Goal: Information Seeking & Learning: Find specific fact

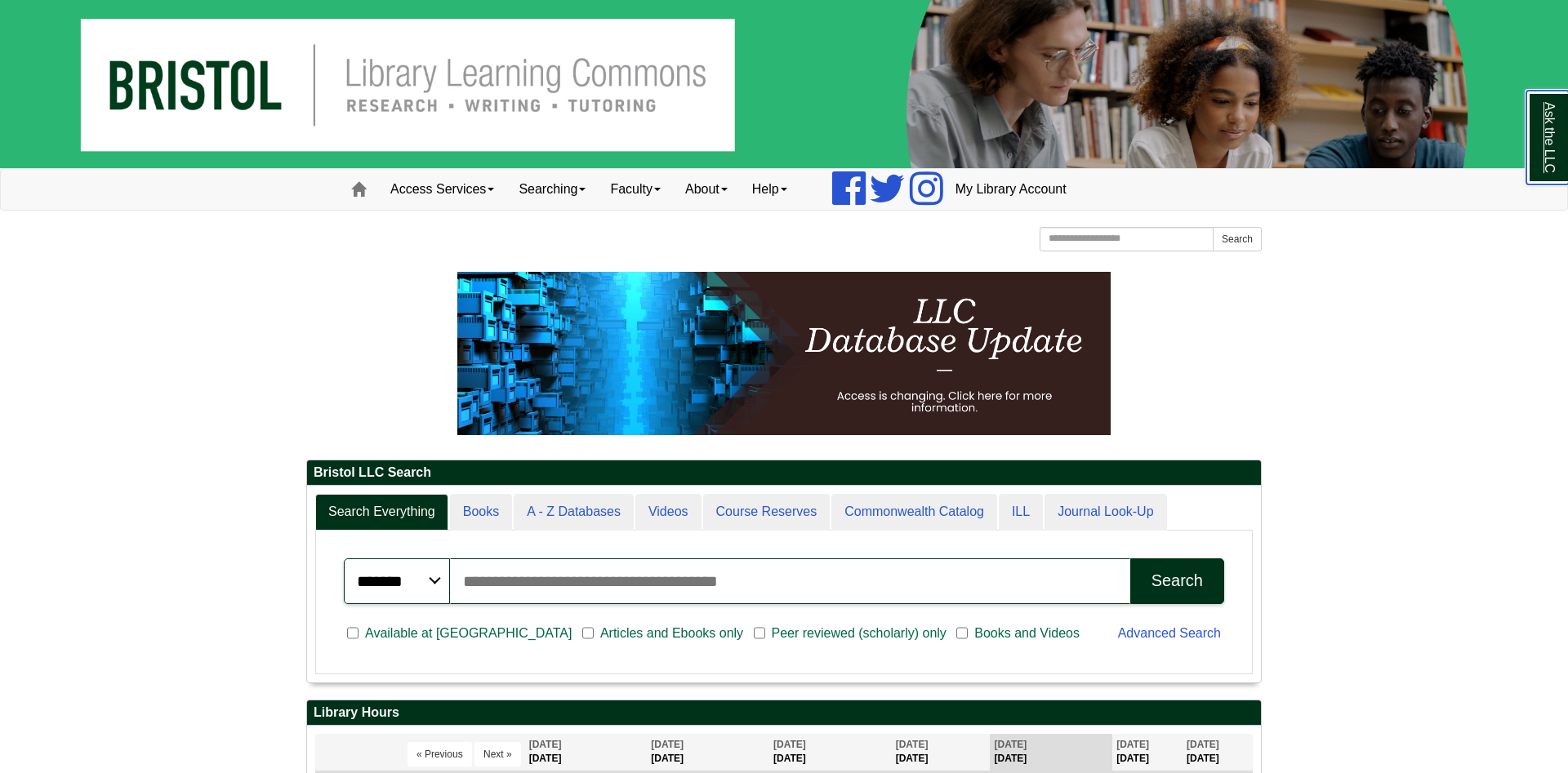
scroll to position [500, 0]
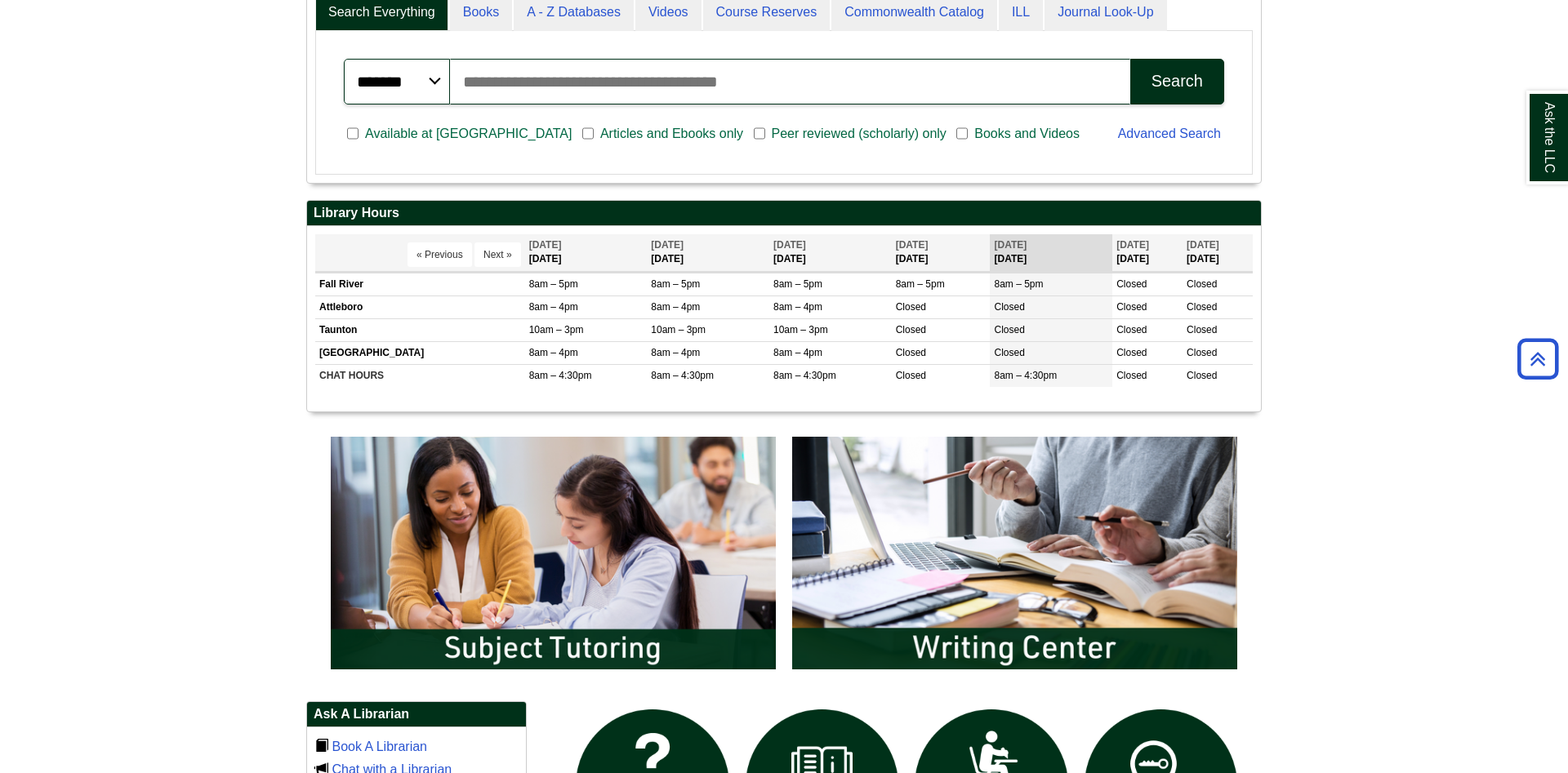
drag, startPoint x: 1003, startPoint y: 270, endPoint x: 814, endPoint y: 262, distance: 189.2
drag, startPoint x: 645, startPoint y: 251, endPoint x: 840, endPoint y: 262, distance: 195.3
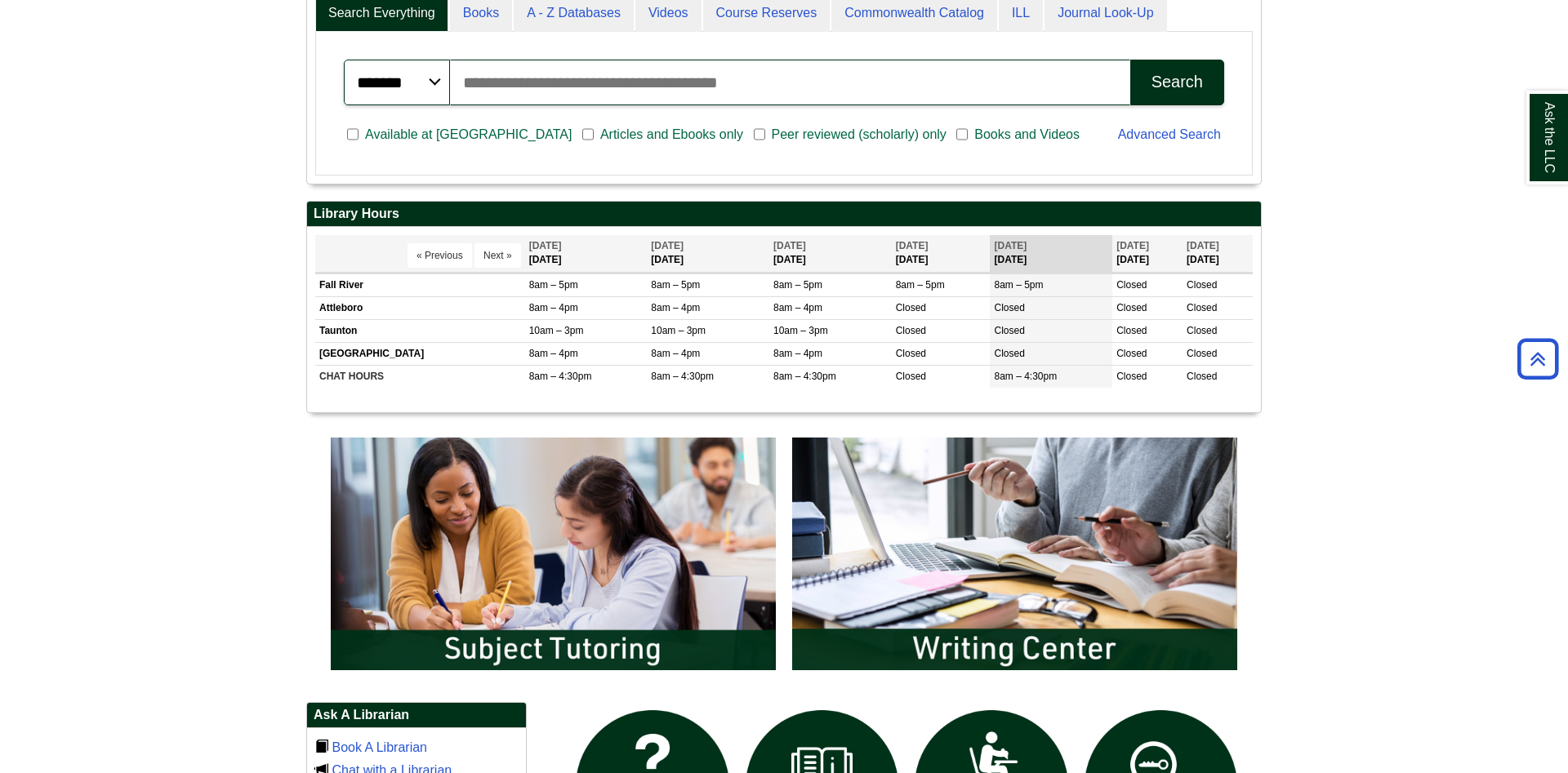
drag, startPoint x: 335, startPoint y: 221, endPoint x: 336, endPoint y: 252, distance: 31.0
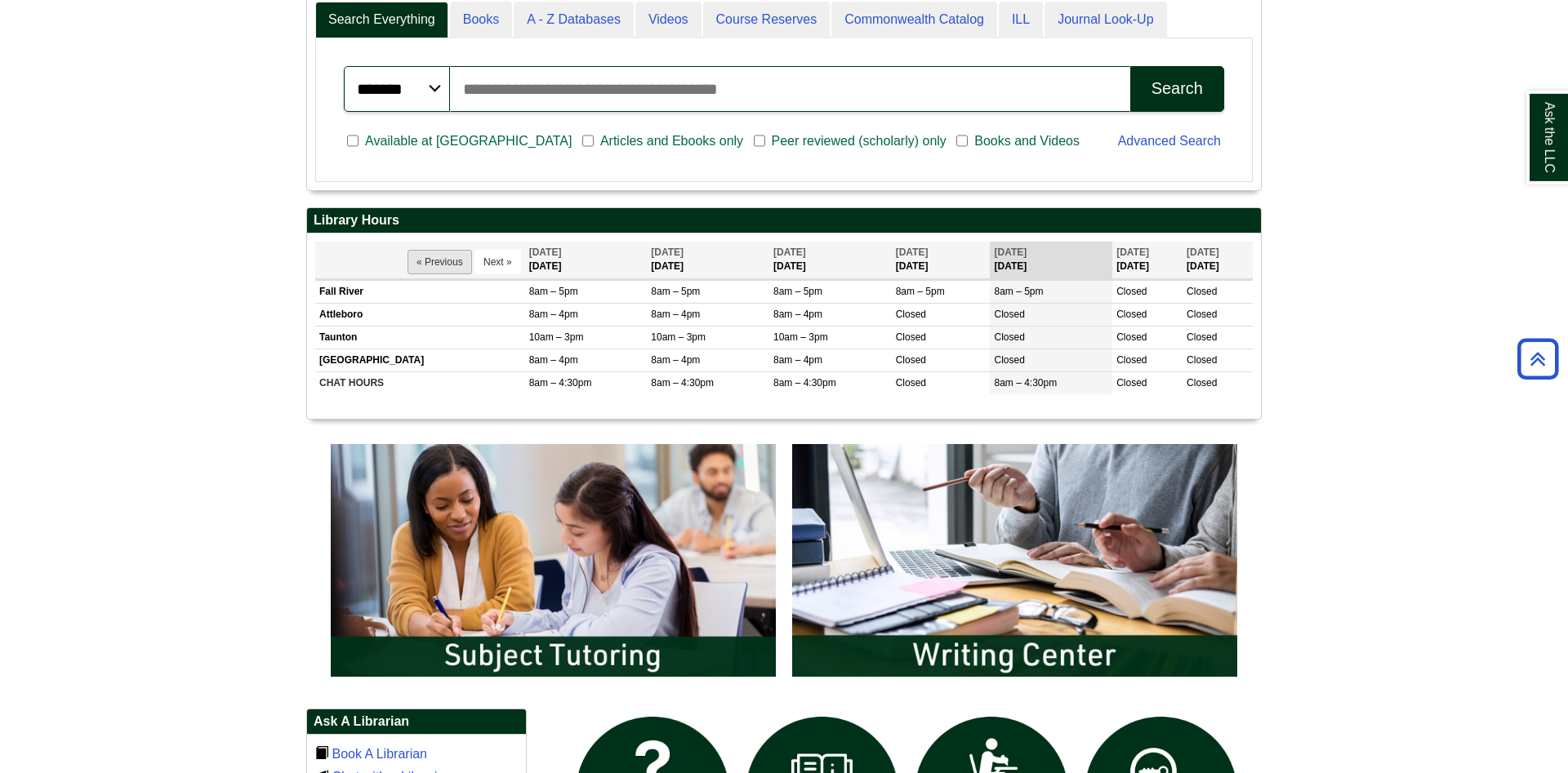
drag, startPoint x: 422, startPoint y: 274, endPoint x: 429, endPoint y: 265, distance: 11.4
click at [422, 273] on th "« Previous Next »" at bounding box center [420, 260] width 210 height 37
click at [434, 262] on button "« Previous" at bounding box center [440, 262] width 65 height 24
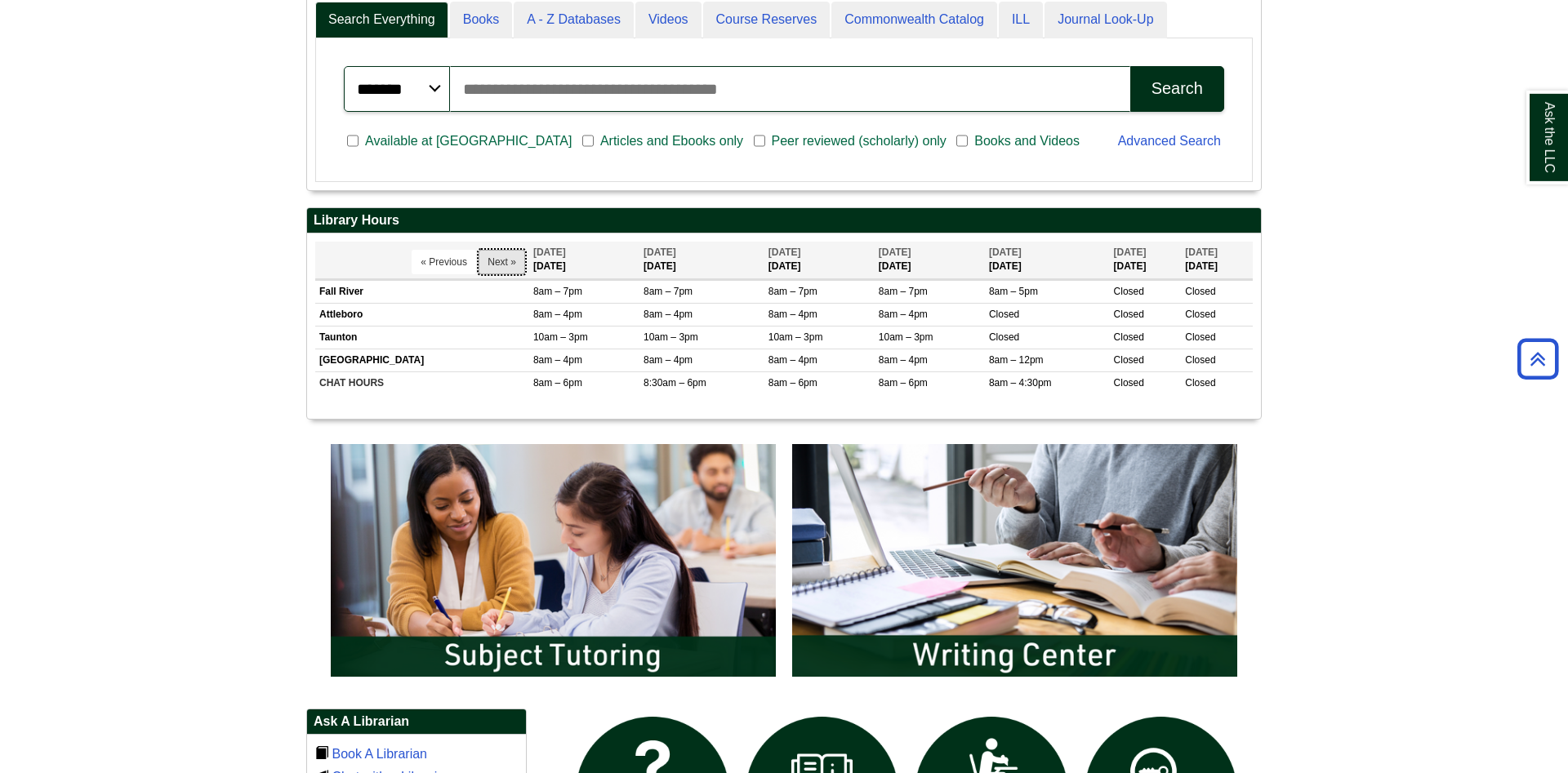
click at [485, 256] on button "Next »" at bounding box center [502, 262] width 47 height 24
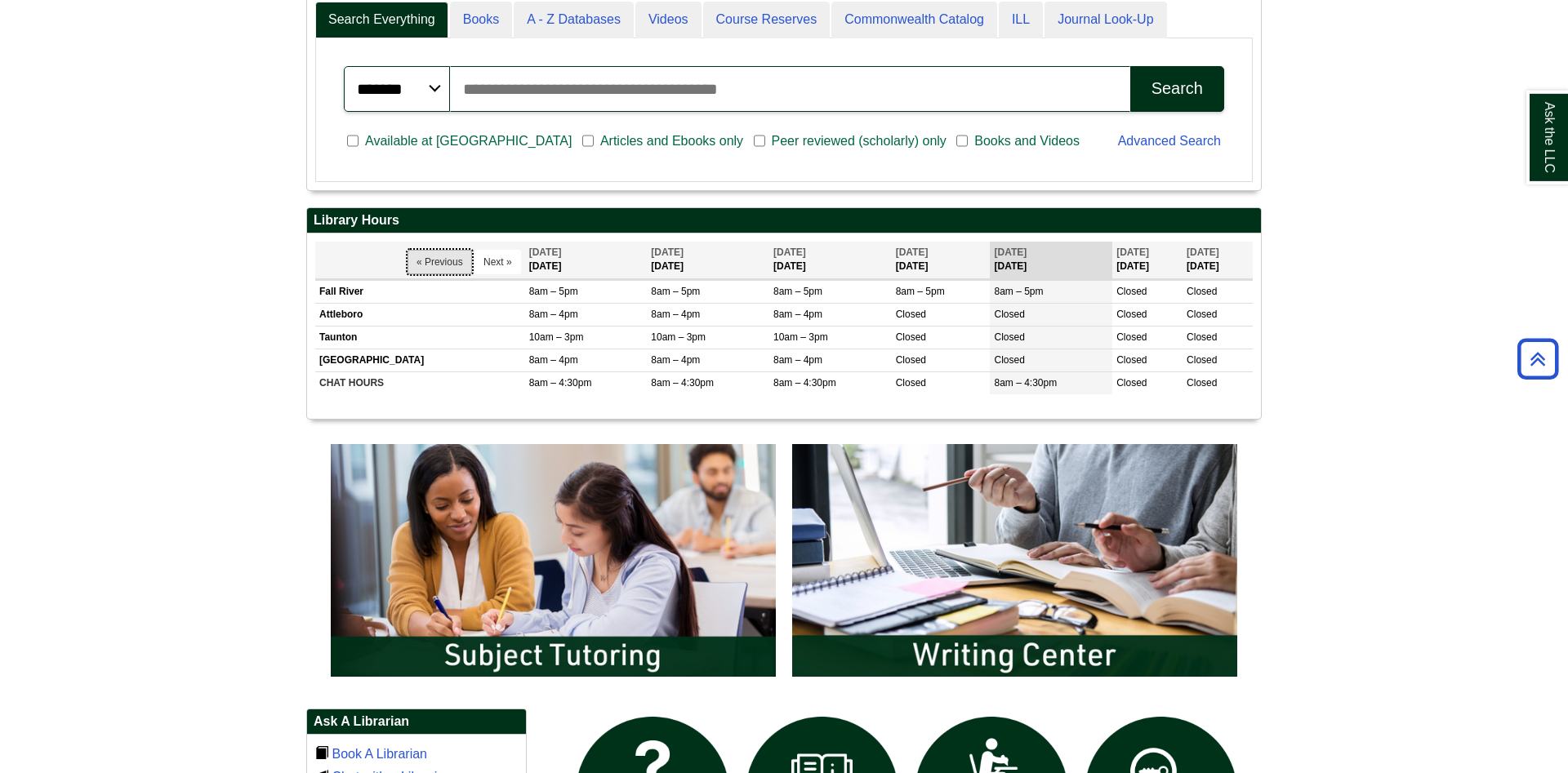
click at [434, 257] on button "« Previous" at bounding box center [440, 262] width 65 height 24
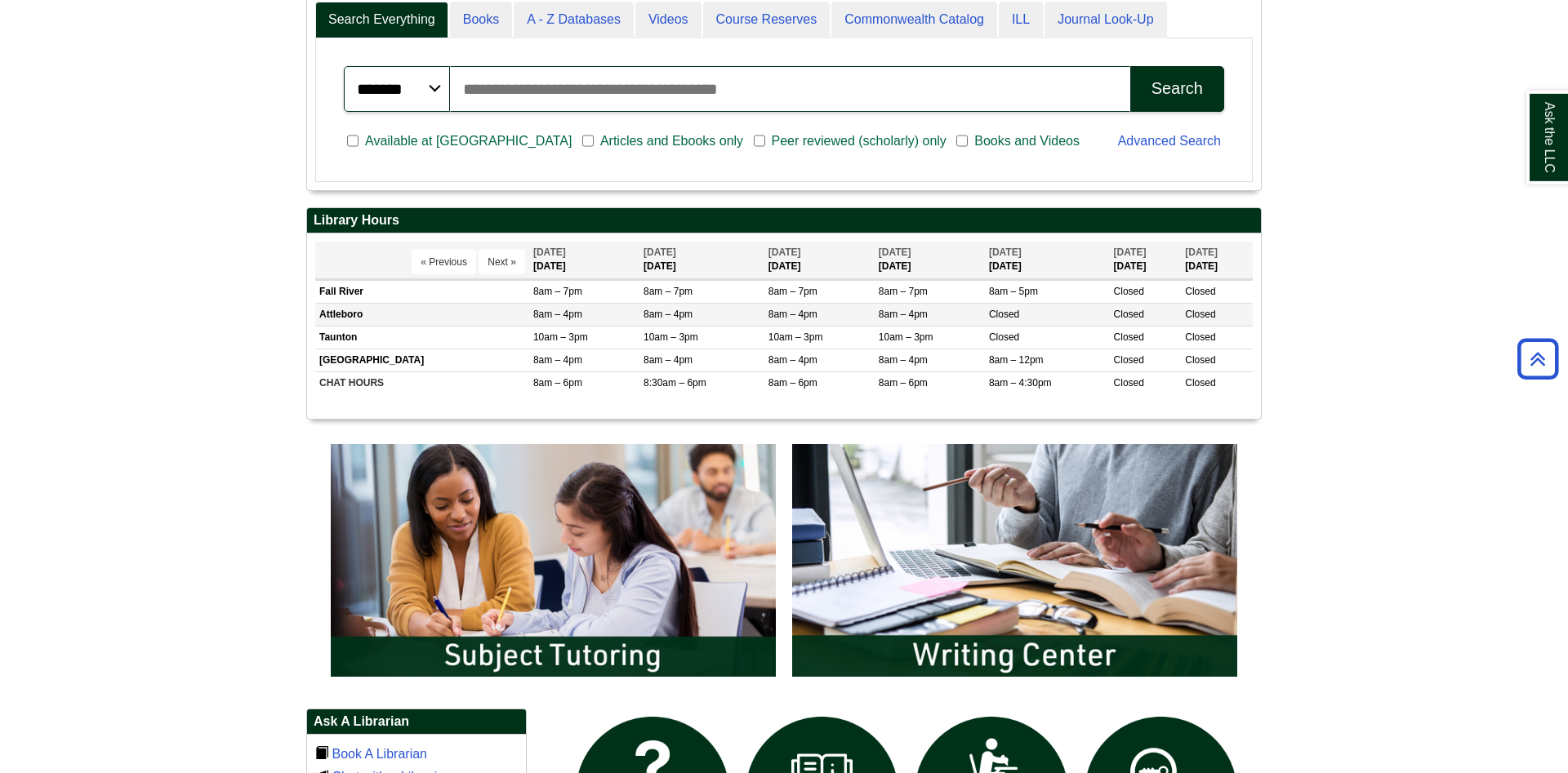
drag, startPoint x: 1122, startPoint y: 309, endPoint x: 1145, endPoint y: 309, distance: 23.0
click at [505, 268] on button "Next »" at bounding box center [502, 262] width 47 height 24
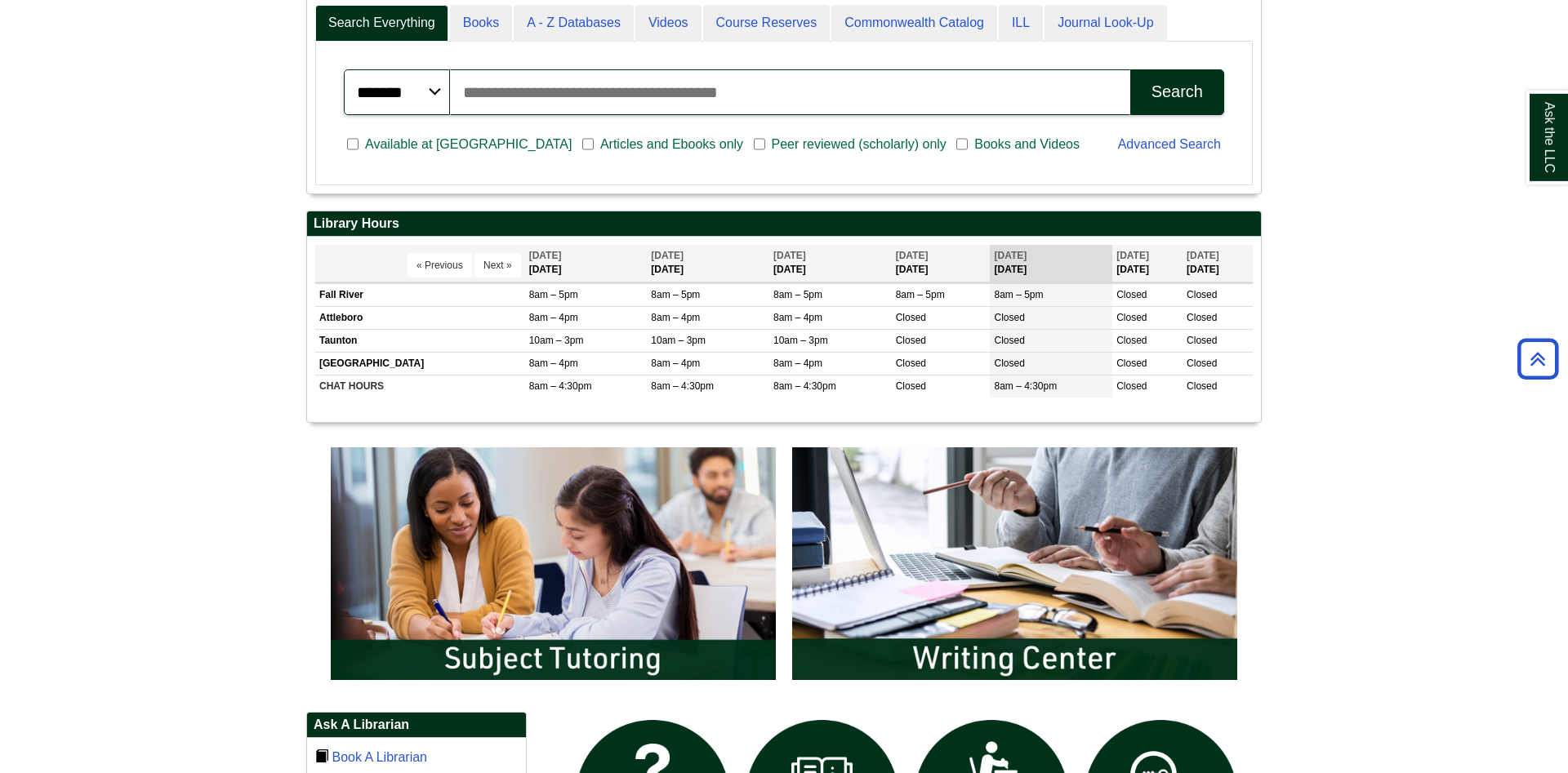
scroll to position [487, 0]
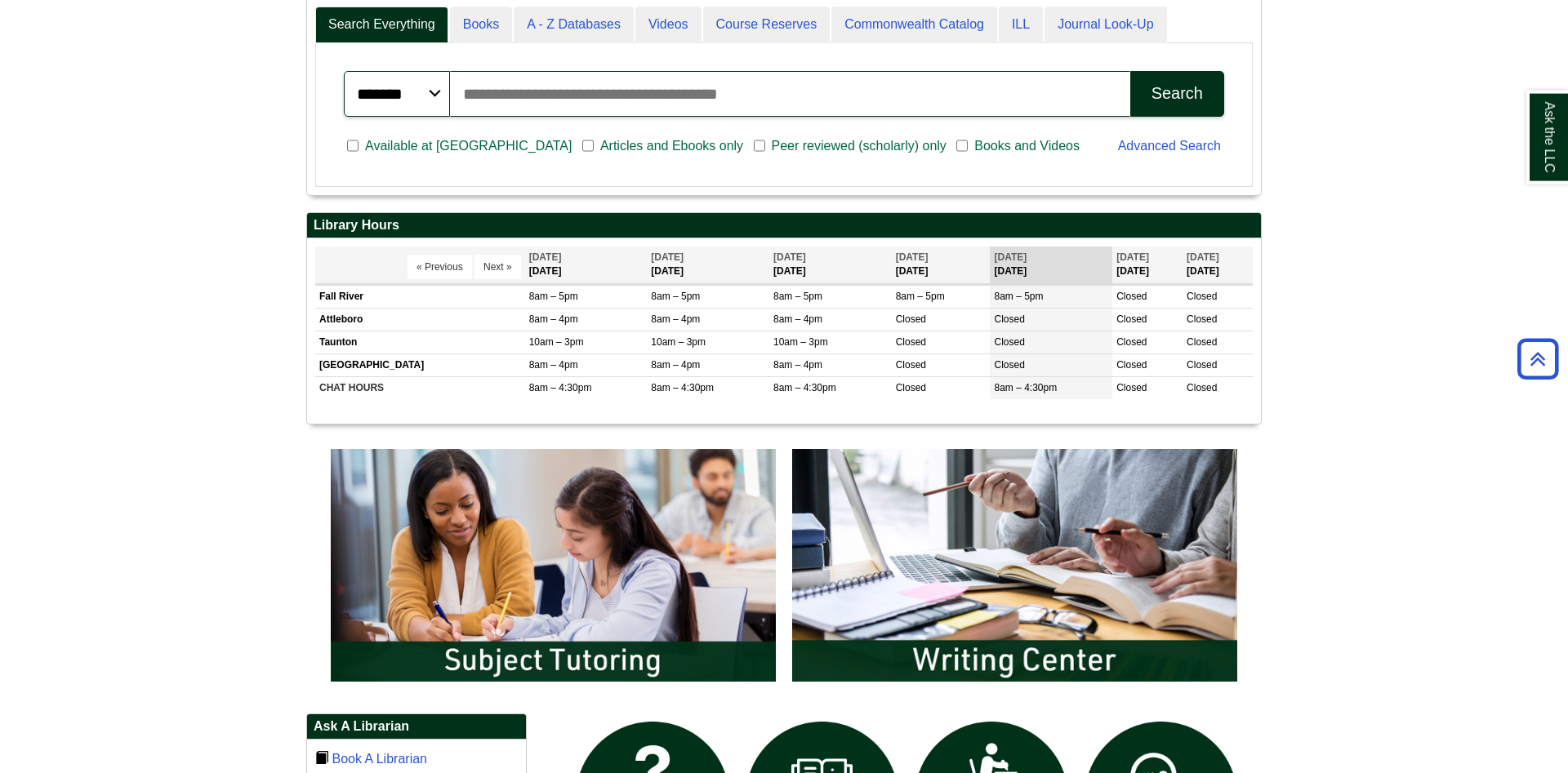
drag, startPoint x: 1196, startPoint y: 391, endPoint x: 1258, endPoint y: 385, distance: 62.3
click at [497, 272] on button "Next »" at bounding box center [498, 266] width 47 height 24
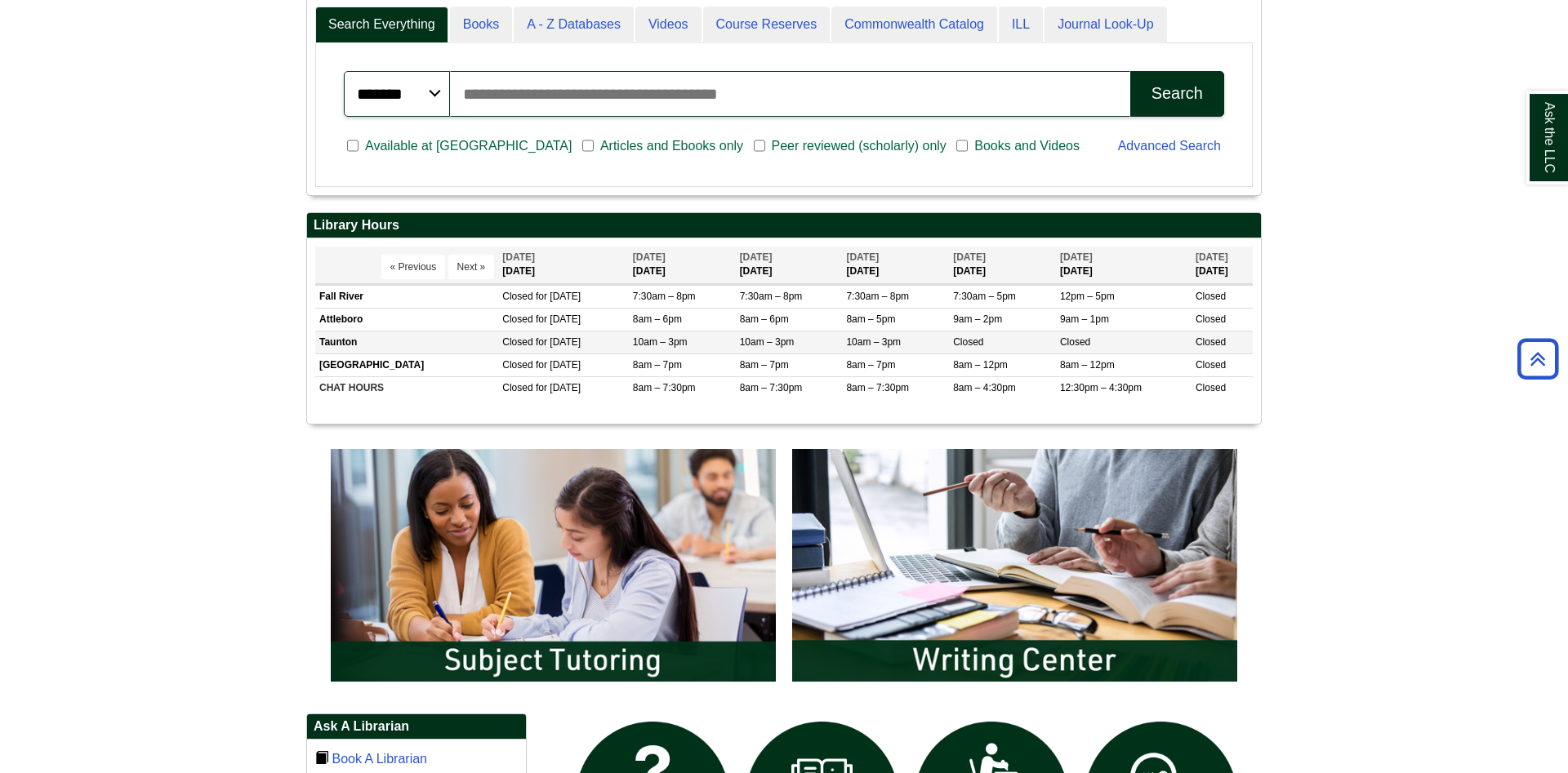
drag, startPoint x: 598, startPoint y: 311, endPoint x: 1138, endPoint y: 346, distance: 541.1
click at [1148, 348] on tbody "Fall River Closed for [DATE] 7:30am – 8pm" at bounding box center [784, 342] width 937 height 115
click at [975, 331] on td "Closed" at bounding box center [1002, 342] width 107 height 23
drag, startPoint x: 974, startPoint y: 332, endPoint x: 967, endPoint y: 363, distance: 31.8
click at [967, 360] on tbody "Fall River Closed for [DATE] 7:30am – 8pm" at bounding box center [784, 342] width 937 height 115
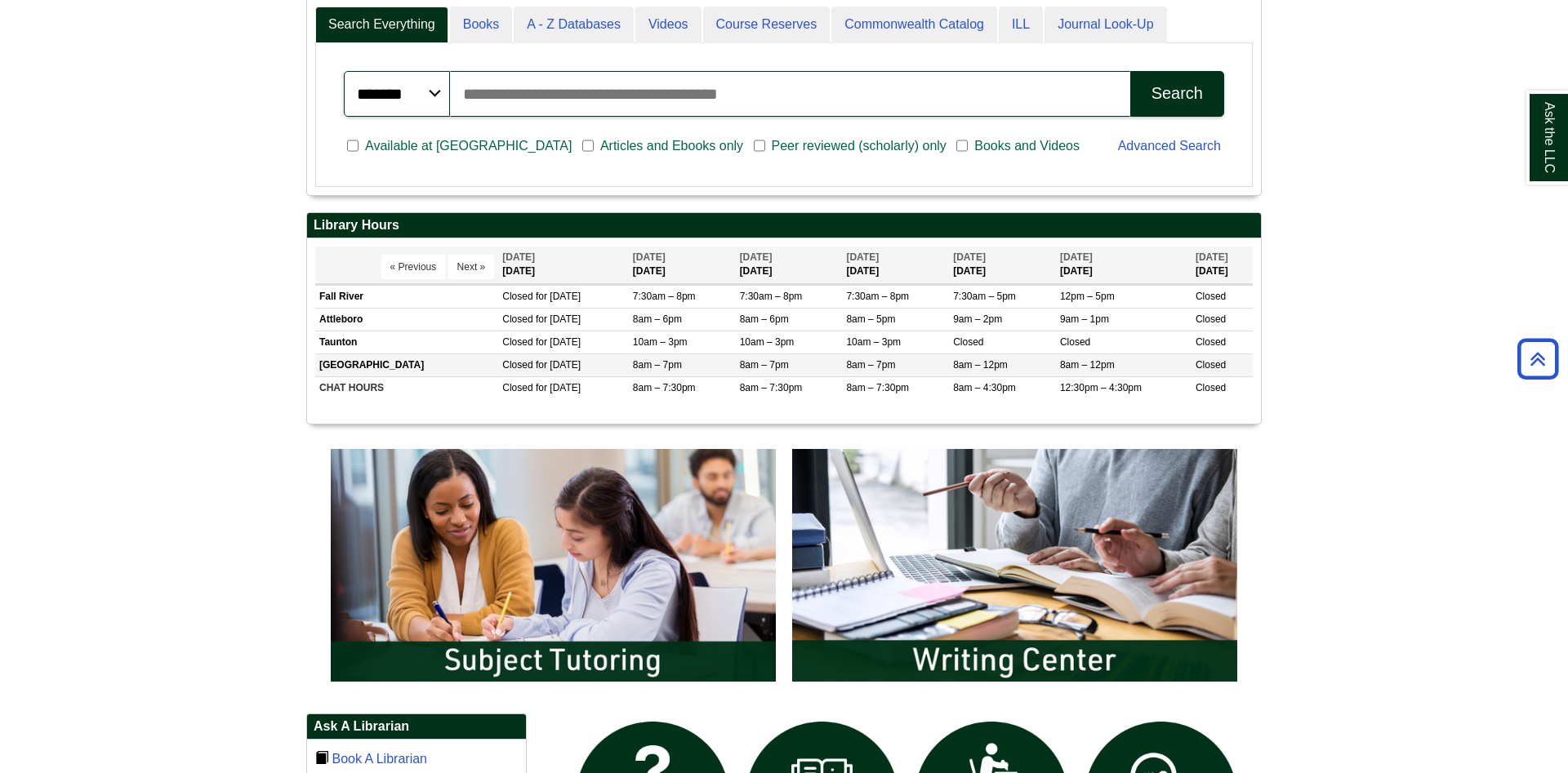
click at [967, 363] on span "8am – 12pm" at bounding box center [980, 365] width 55 height 12
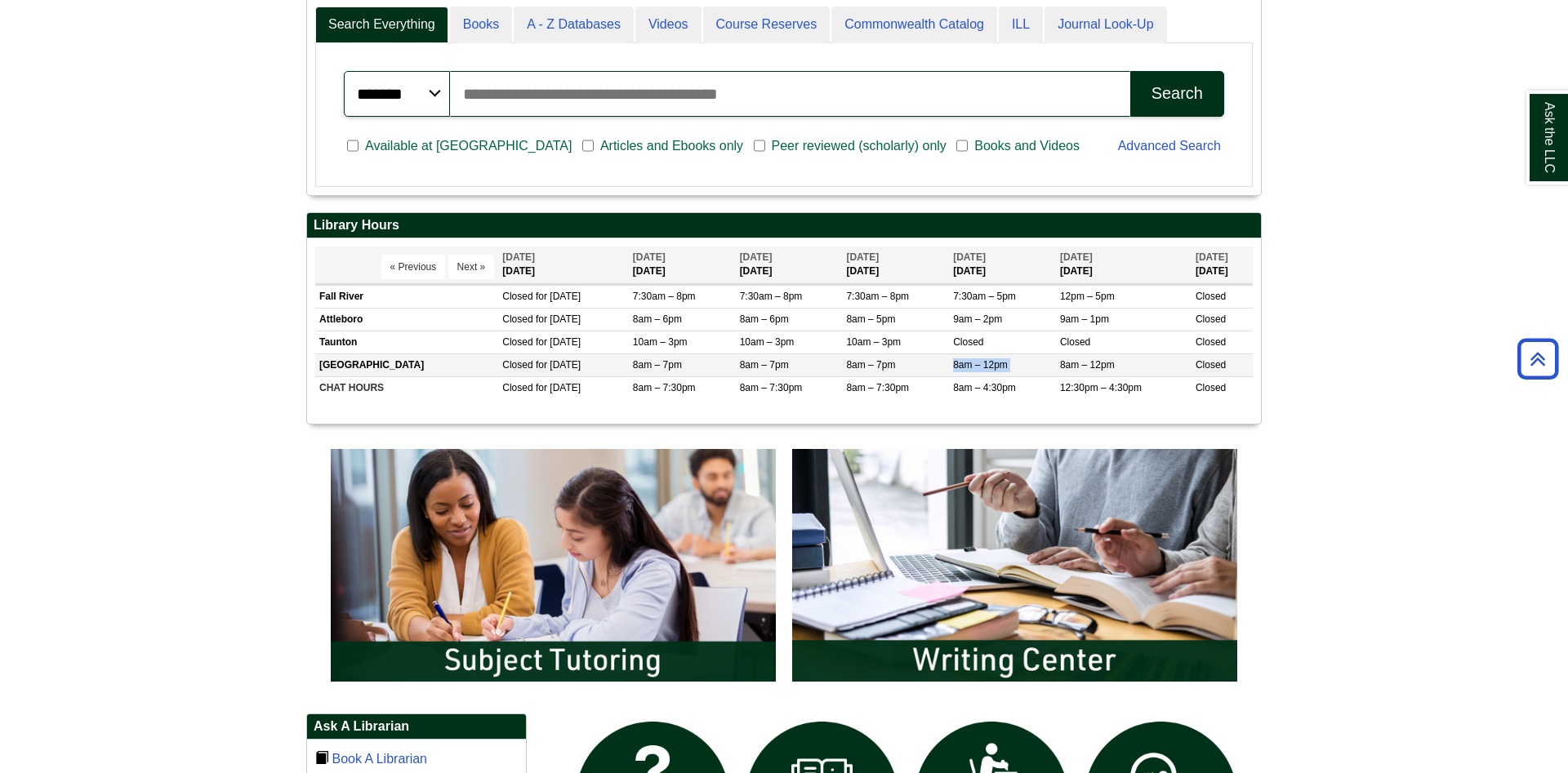
click at [967, 363] on span "8am – 12pm" at bounding box center [980, 365] width 55 height 12
click at [874, 346] on span "10am – 3pm" at bounding box center [873, 342] width 55 height 12
drag, startPoint x: 826, startPoint y: 325, endPoint x: 997, endPoint y: 314, distance: 171.4
click at [997, 314] on tr "Attleboro Closed for [DATE] 8am – 6pm 8am – 6pm Closed" at bounding box center [784, 320] width 937 height 23
click at [997, 314] on span "9am – 2pm" at bounding box center [978, 319] width 49 height 12
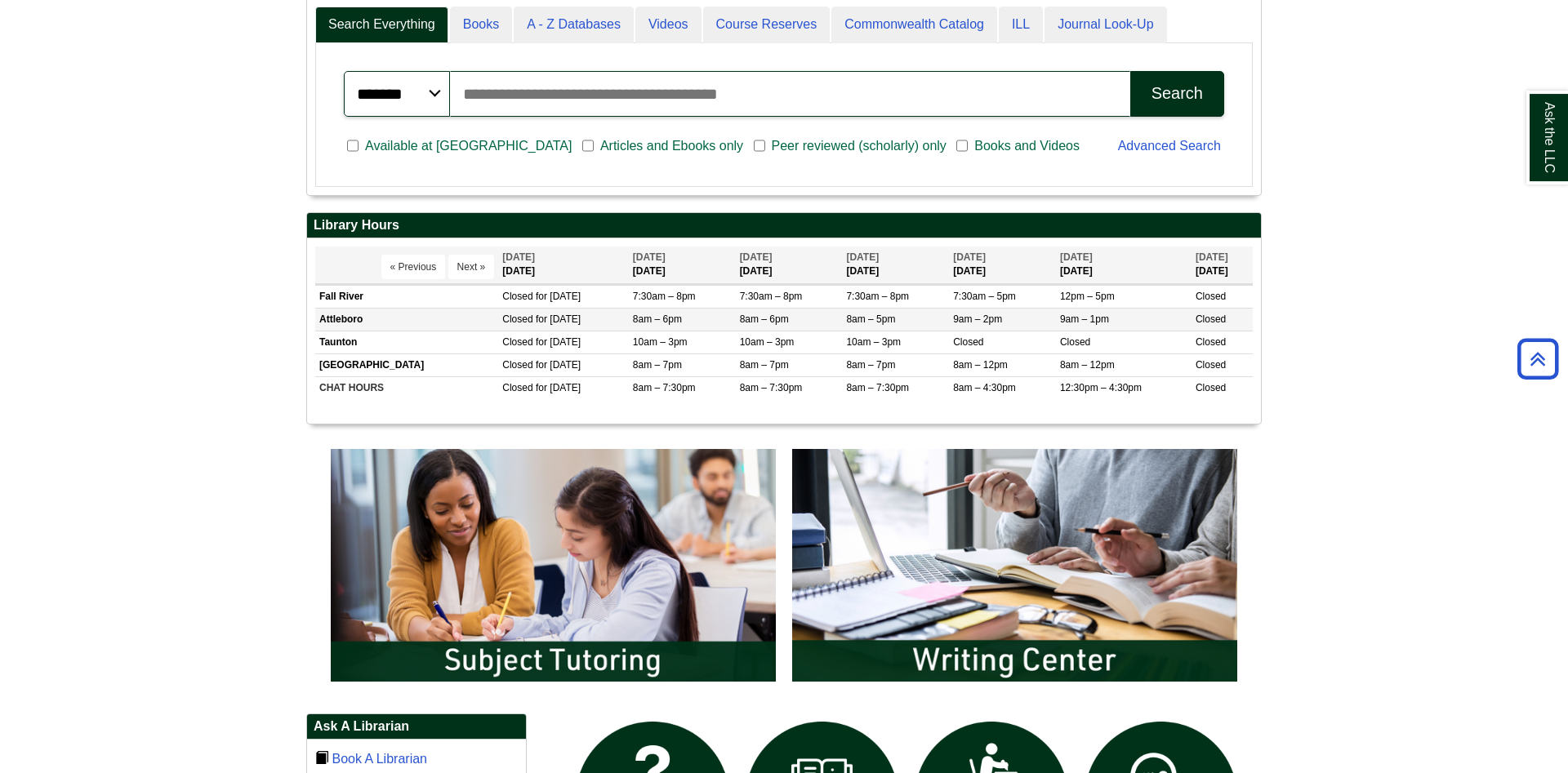
click at [997, 314] on span "9am – 2pm" at bounding box center [978, 319] width 49 height 12
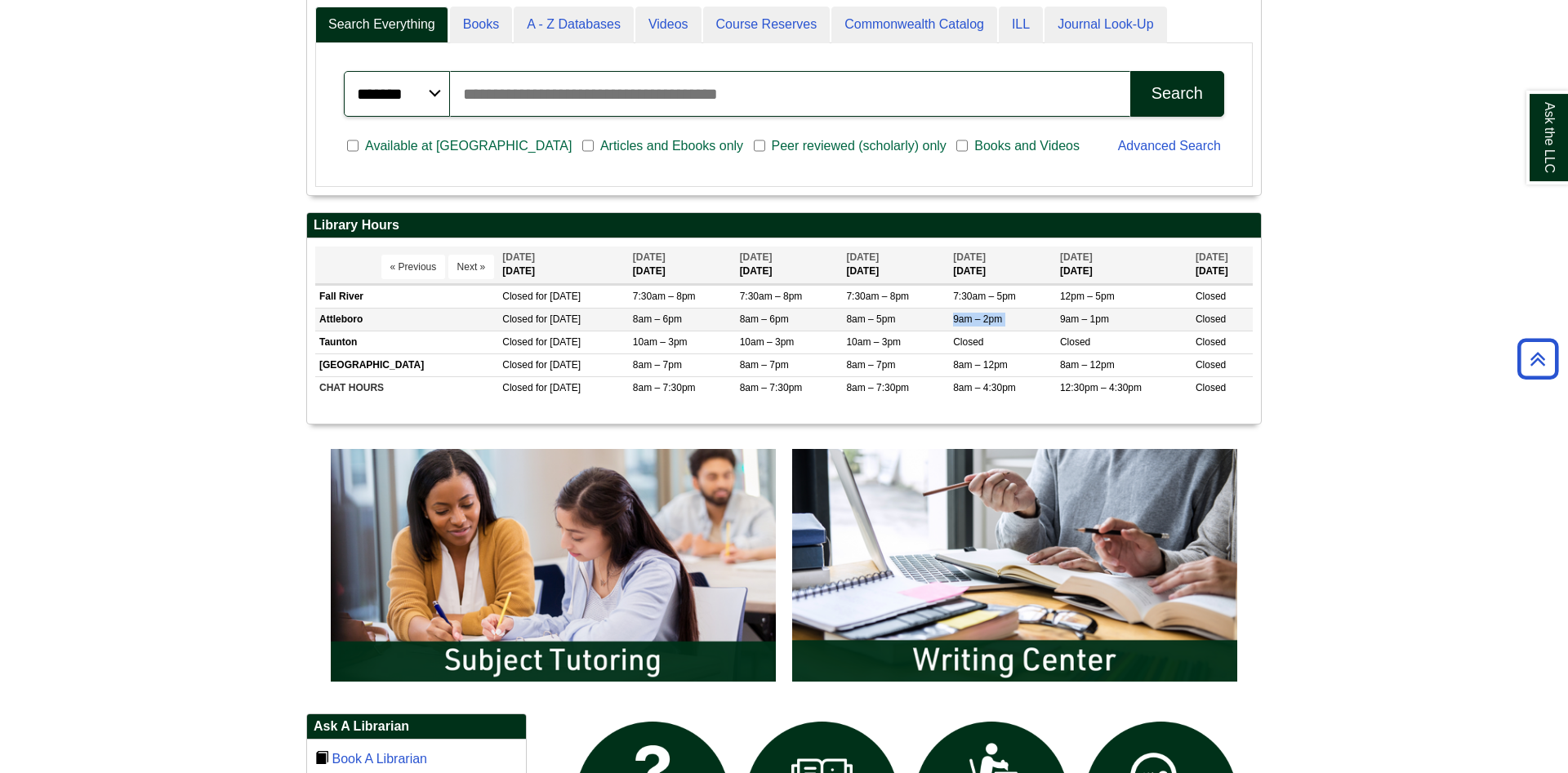
click at [997, 314] on span "9am – 2pm" at bounding box center [978, 319] width 49 height 12
click at [987, 322] on span "9am – 2pm" at bounding box center [978, 319] width 49 height 12
click at [946, 315] on td "8am – 5pm" at bounding box center [895, 320] width 107 height 23
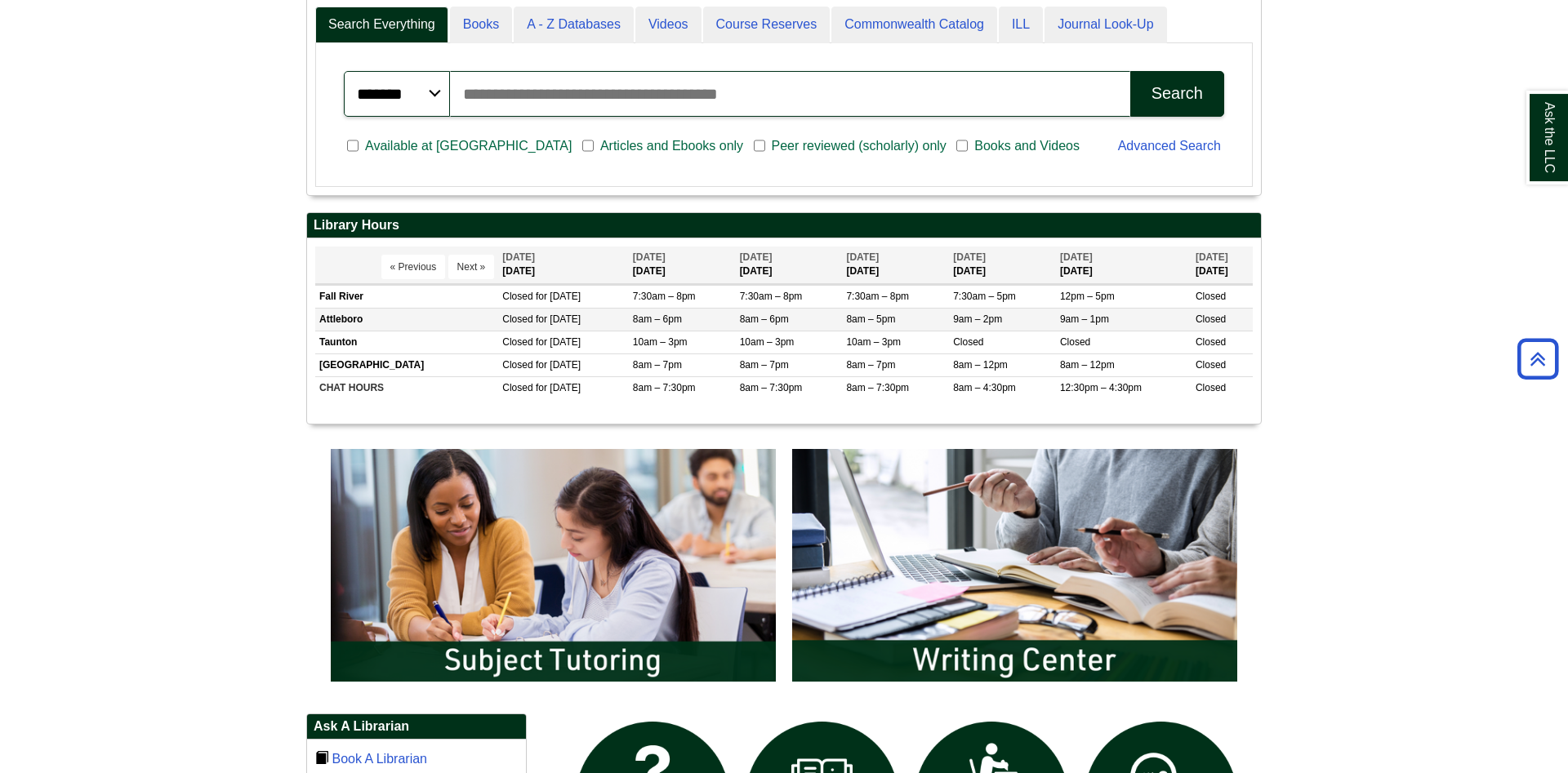
click at [918, 317] on td "8am – 5pm" at bounding box center [895, 320] width 107 height 23
click at [0, 312] on body "Skip to Main Content Toggle navigation Home Access Services Access Services Pol…" at bounding box center [784, 556] width 1568 height 2088
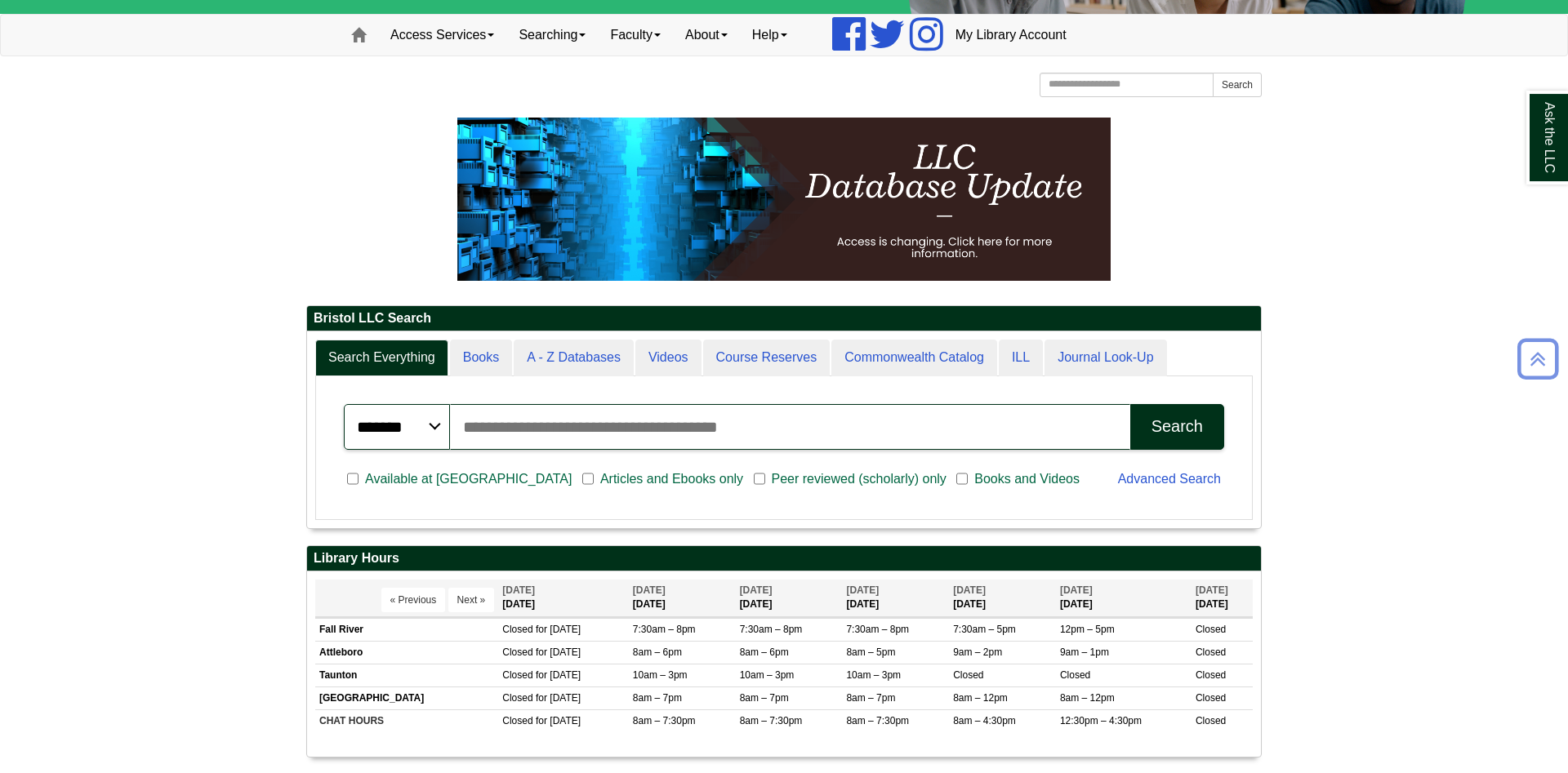
scroll to position [0, 0]
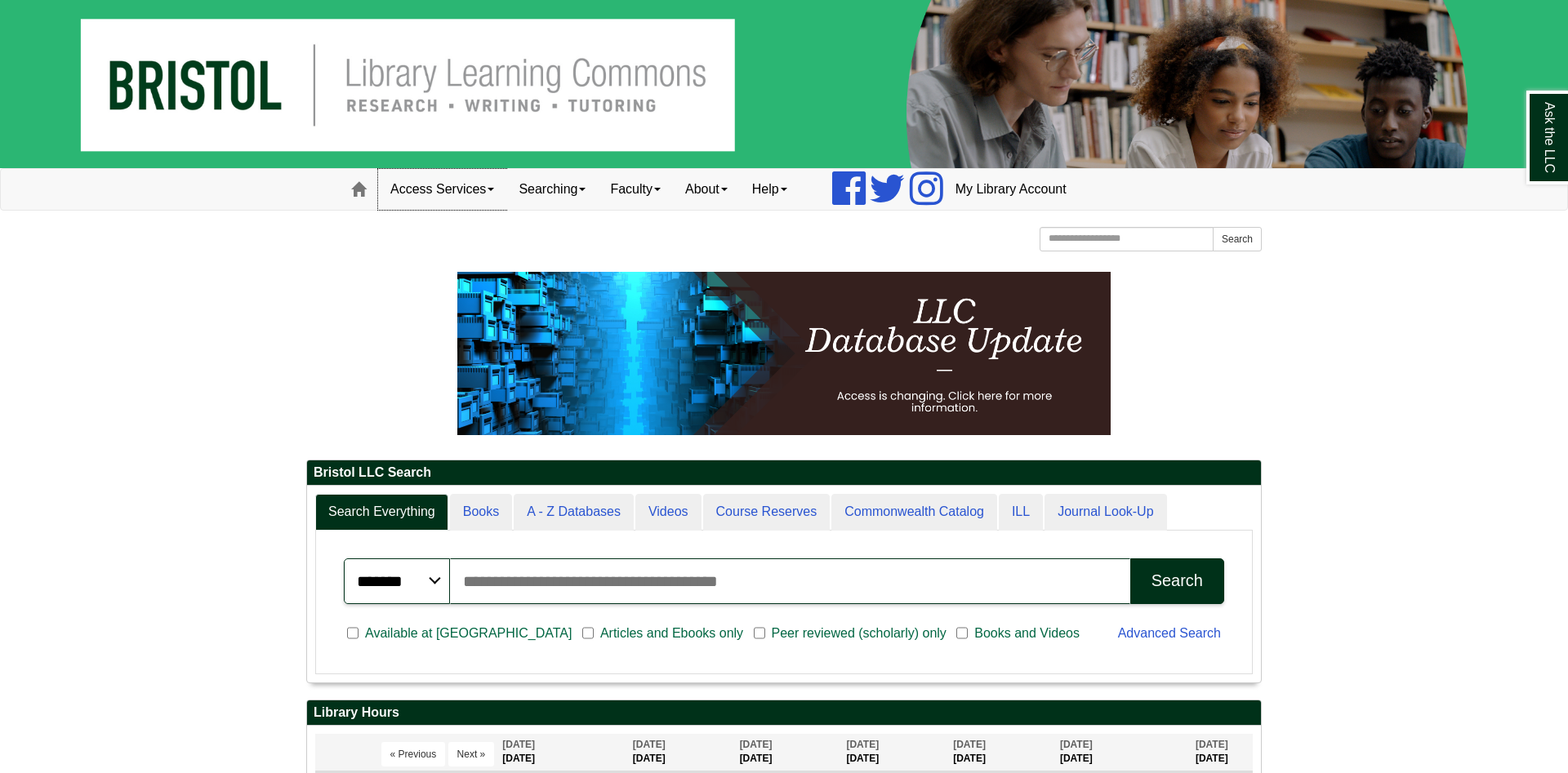
click at [472, 192] on link "Access Services" at bounding box center [442, 190] width 128 height 41
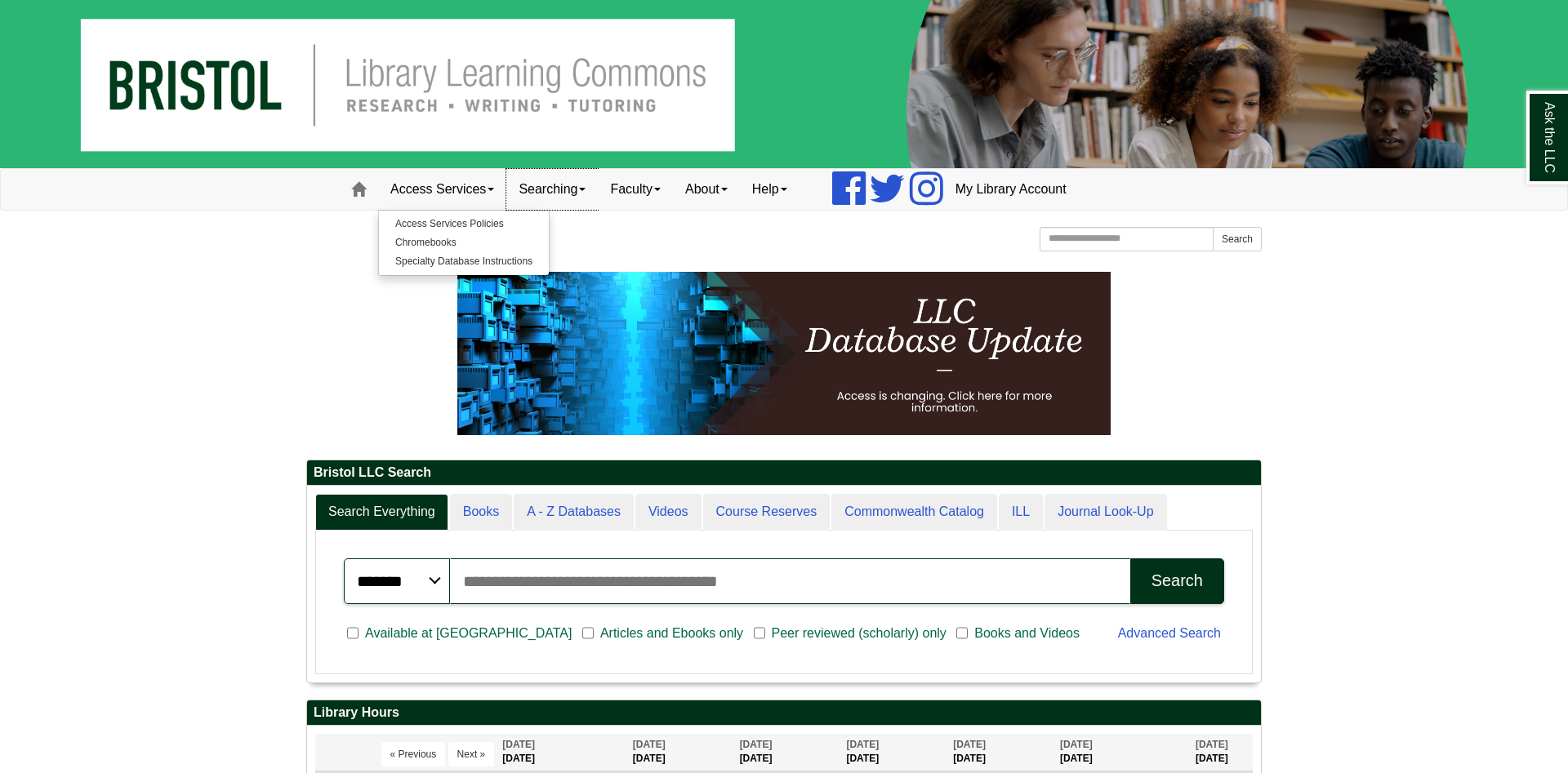
click at [566, 191] on link "Searching" at bounding box center [552, 190] width 91 height 41
